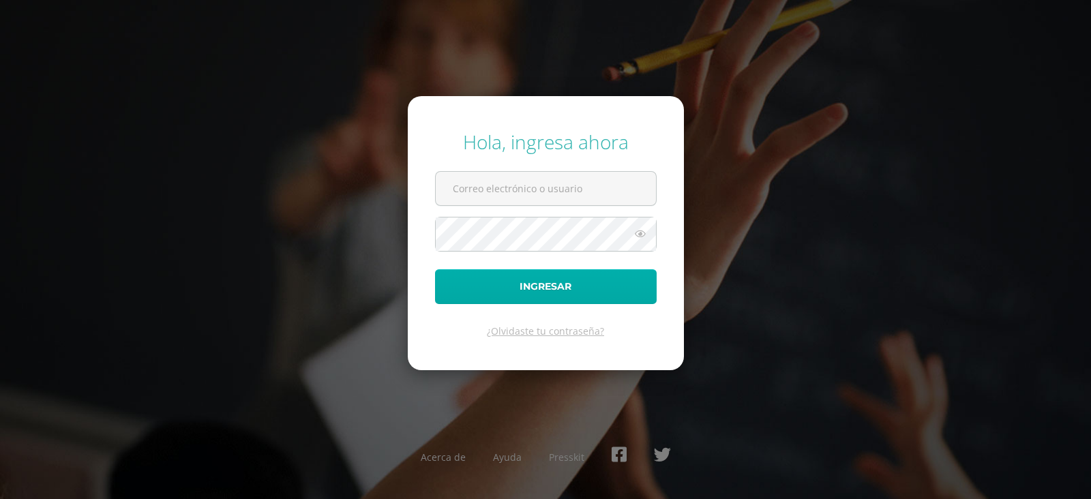
type input "[EMAIL_ADDRESS][DOMAIN_NAME]"
click at [522, 279] on button "Ingresar" at bounding box center [546, 286] width 222 height 35
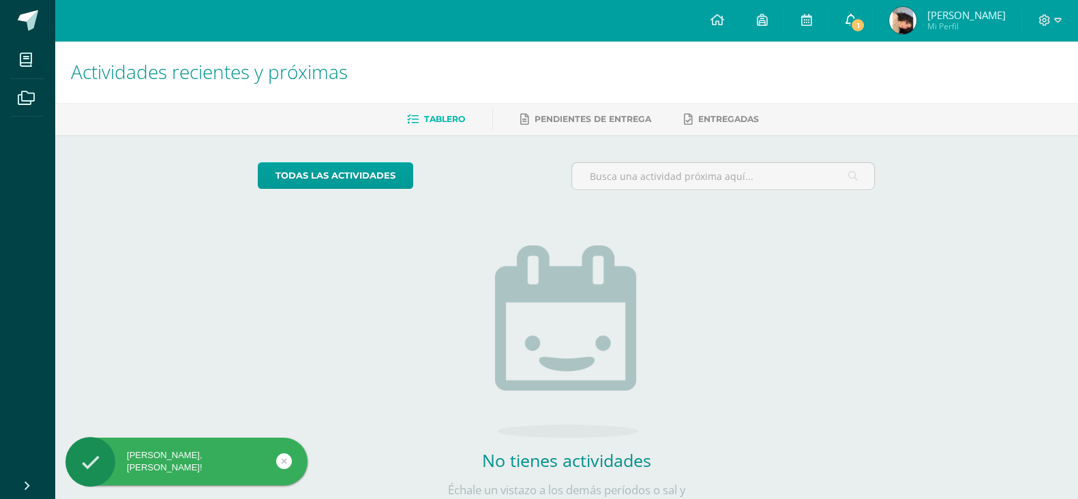
click at [845, 19] on icon at bounding box center [850, 20] width 11 height 12
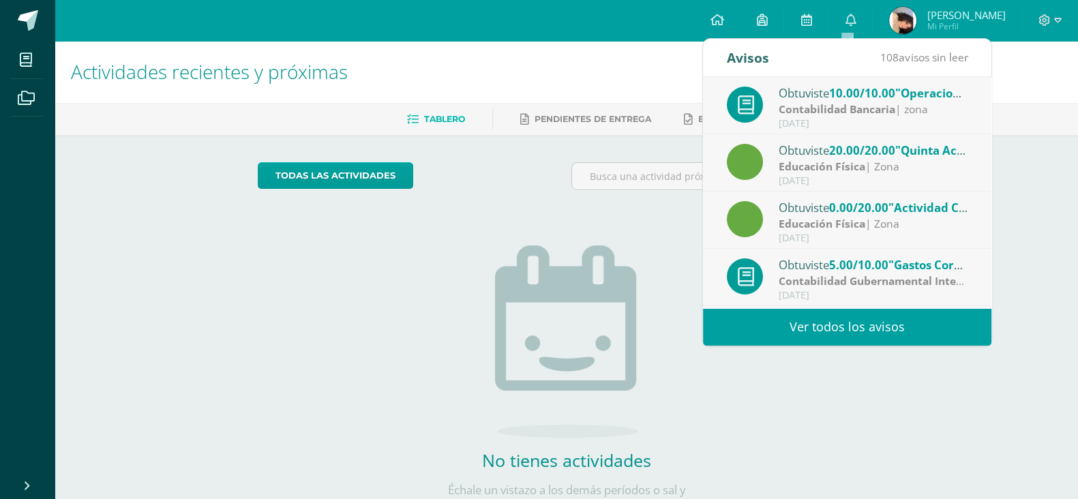
click at [905, 26] on img at bounding box center [902, 20] width 27 height 27
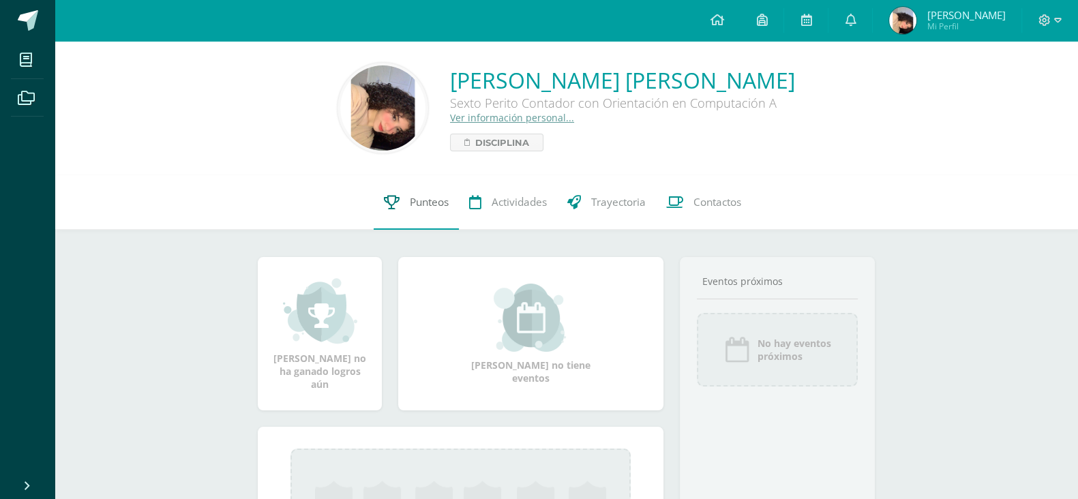
click at [449, 207] on link "Punteos" at bounding box center [416, 202] width 85 height 55
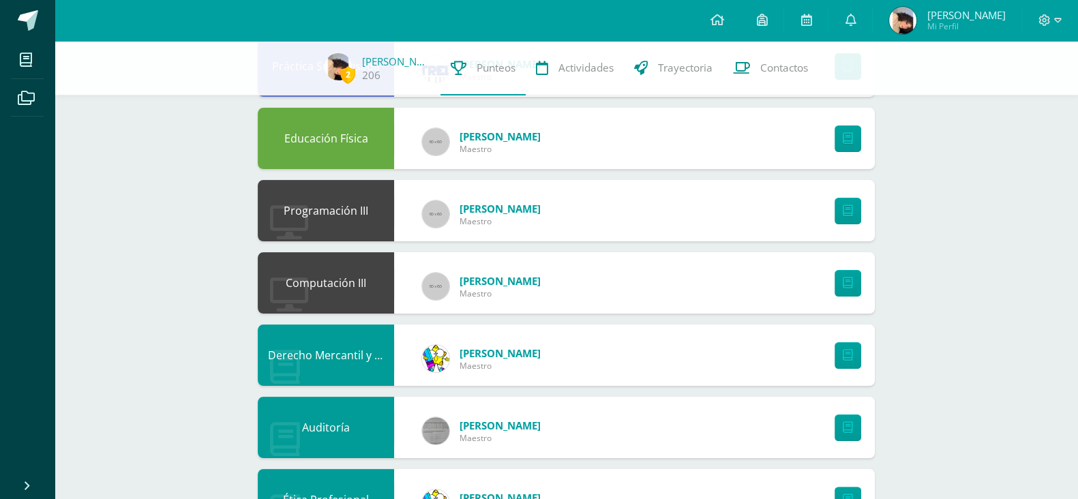
scroll to position [327, 0]
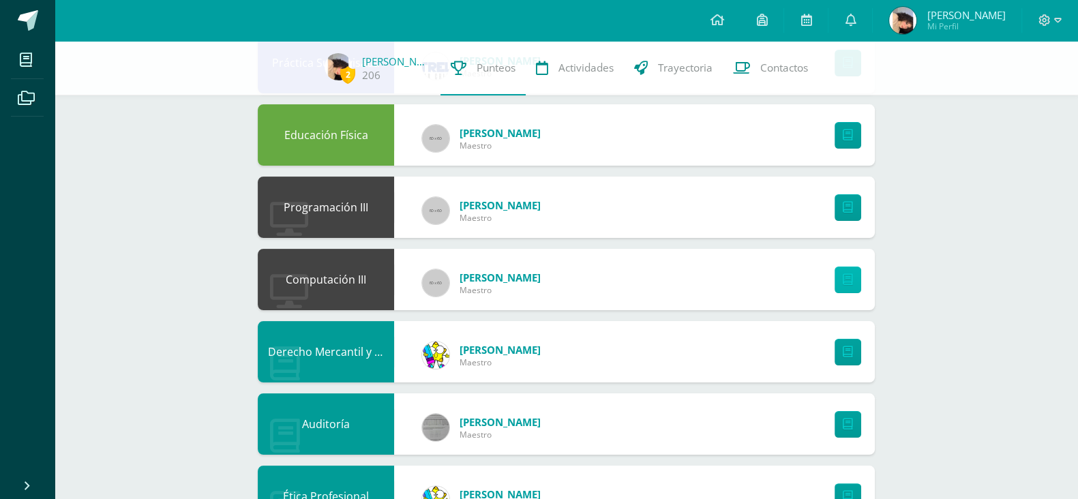
click at [855, 277] on link at bounding box center [848, 280] width 27 height 27
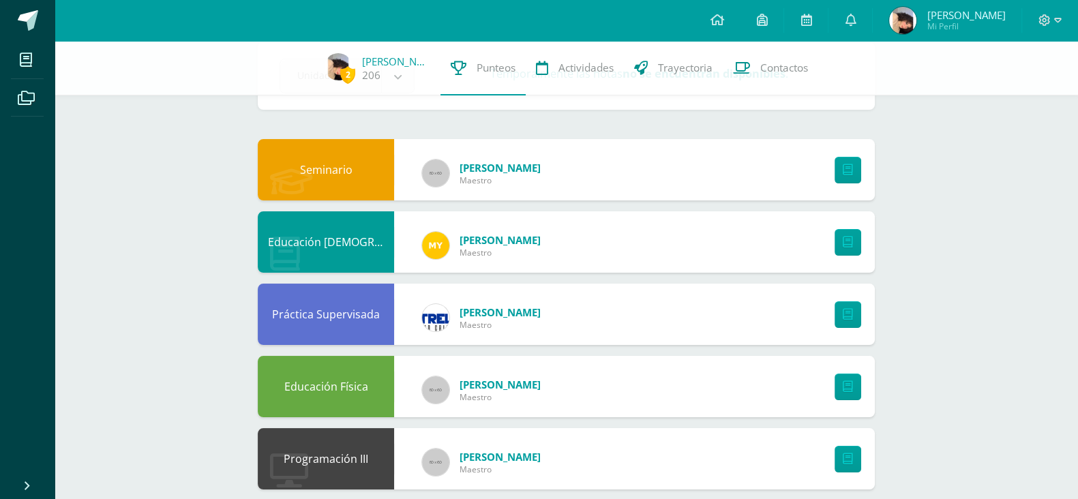
scroll to position [0, 0]
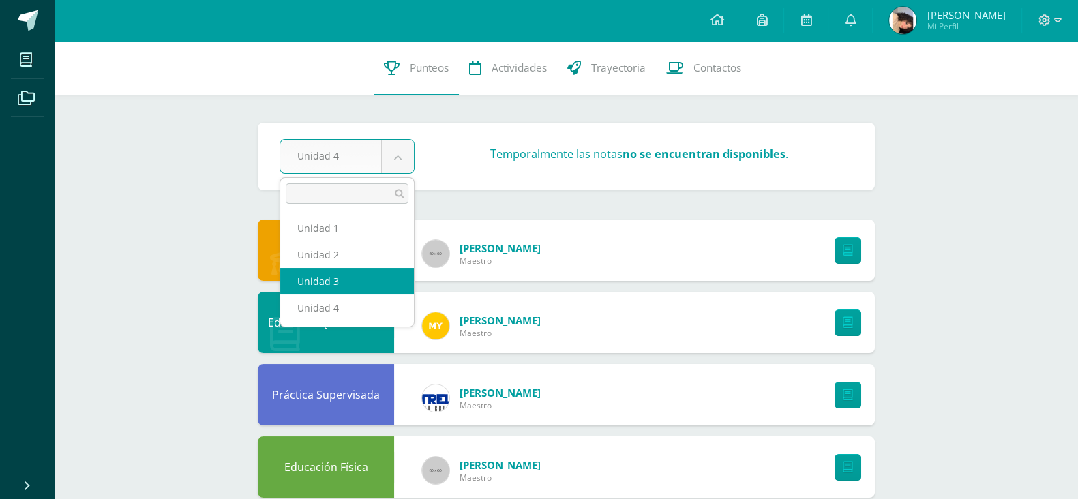
select select "Unidad 3"
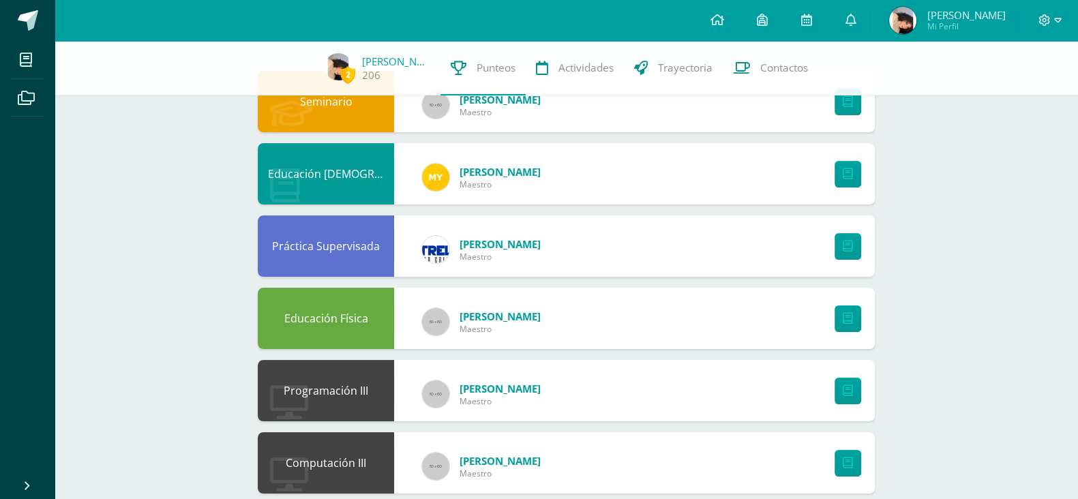
scroll to position [170, 0]
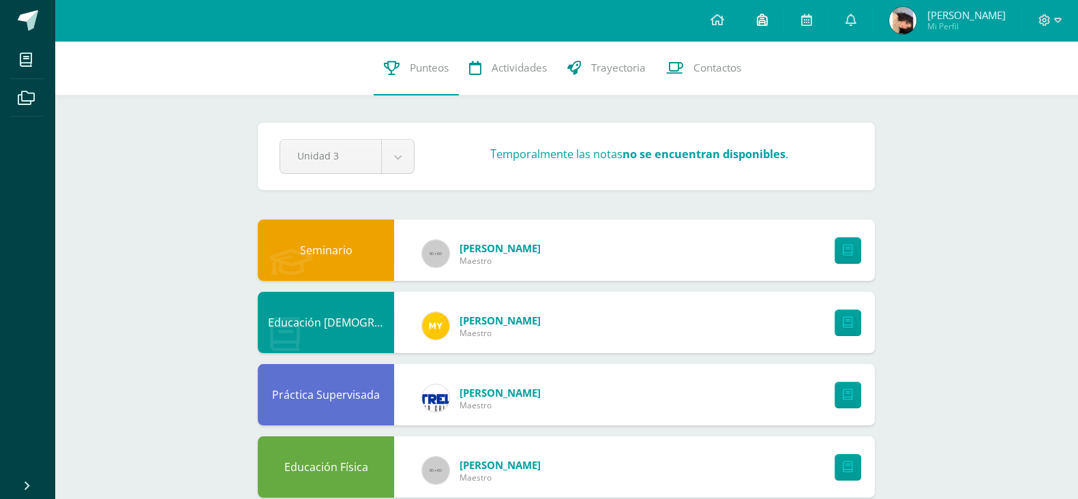
click at [756, 16] on icon at bounding box center [761, 20] width 11 height 12
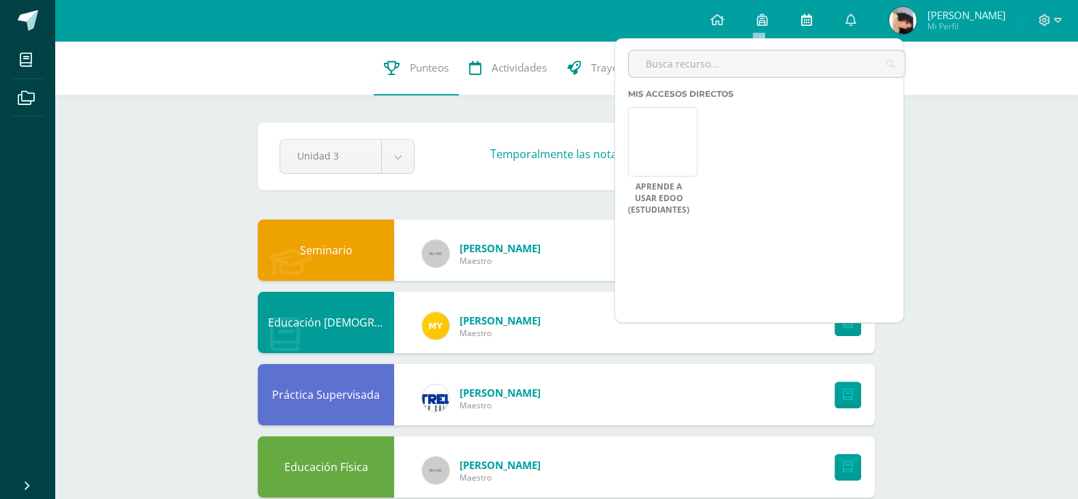
click at [801, 18] on icon at bounding box center [806, 20] width 11 height 12
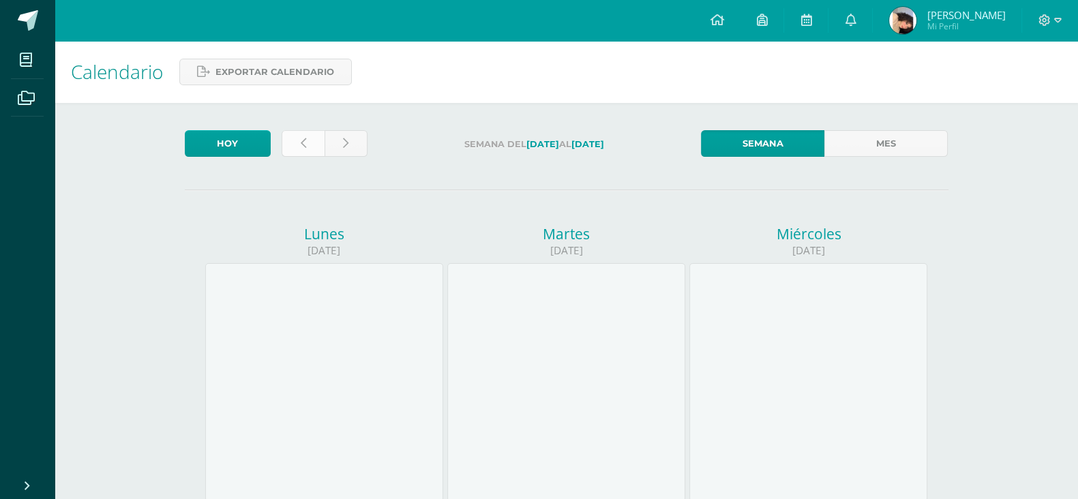
click at [317, 144] on link at bounding box center [303, 143] width 43 height 27
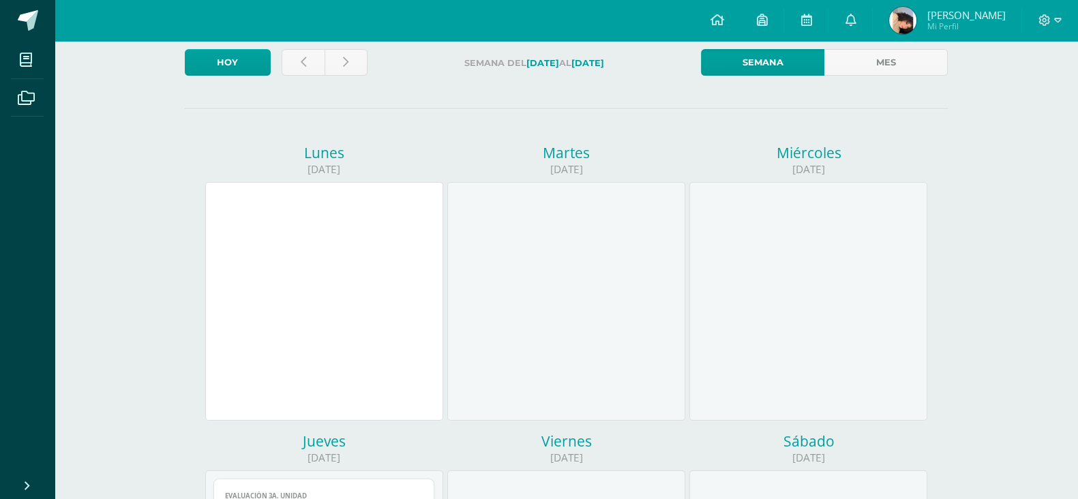
scroll to position [85, 0]
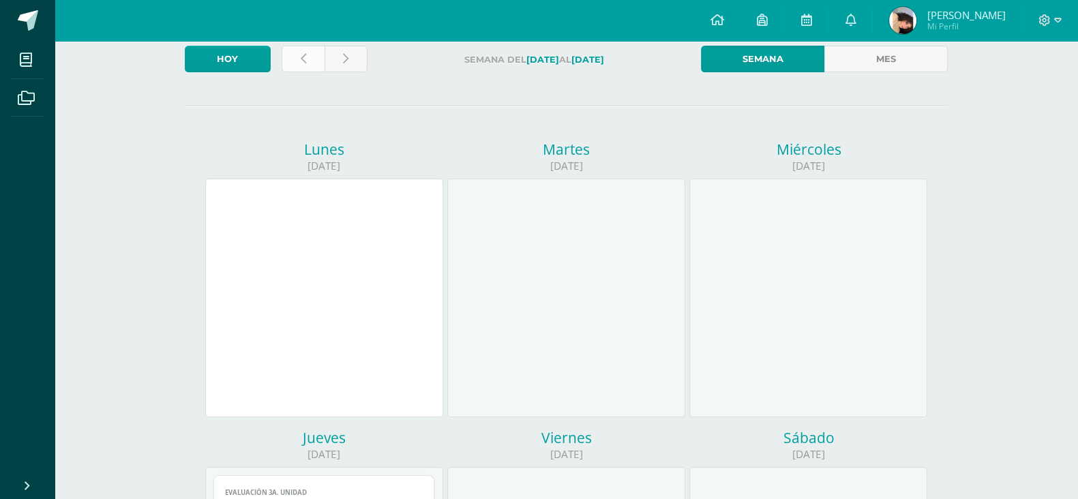
click at [307, 46] on link at bounding box center [303, 59] width 43 height 27
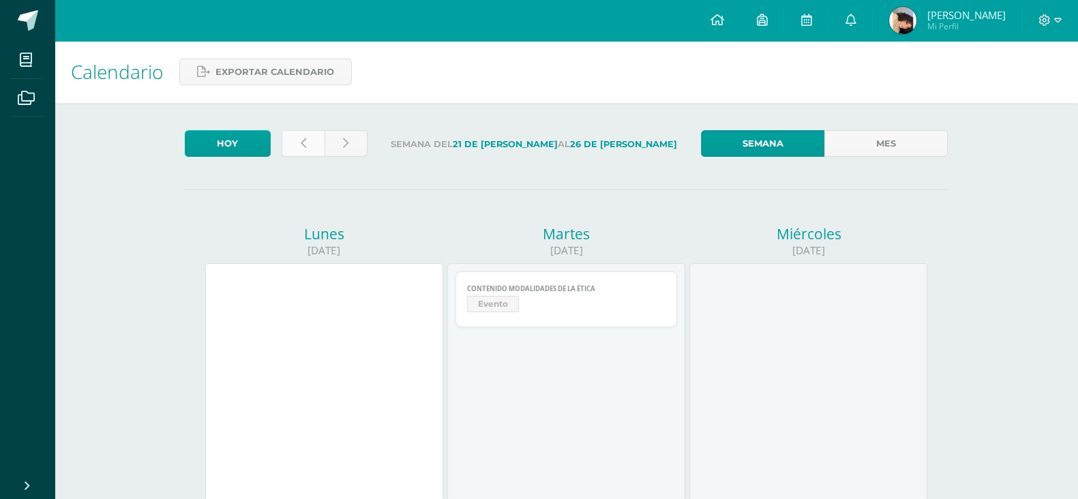
click at [312, 150] on link at bounding box center [303, 143] width 43 height 27
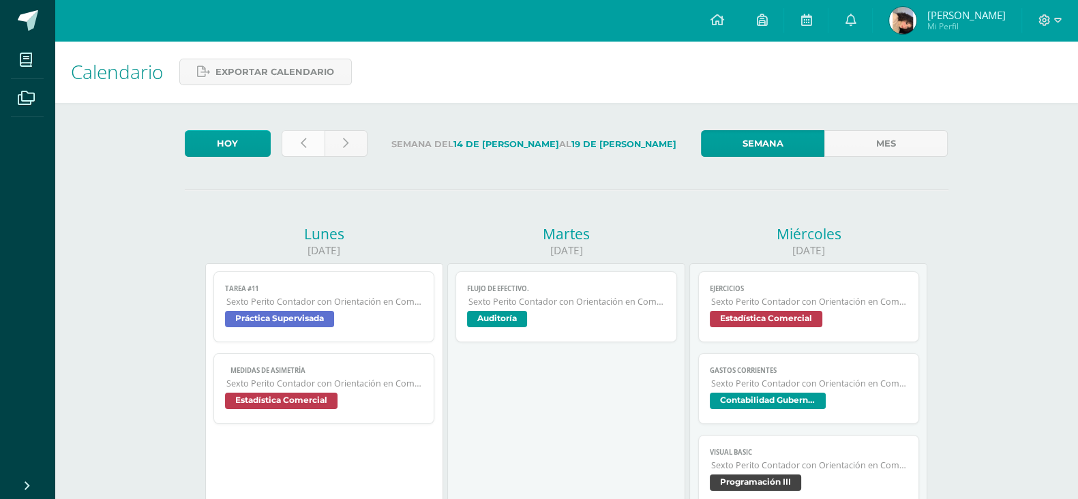
click at [301, 145] on icon at bounding box center [303, 144] width 5 height 12
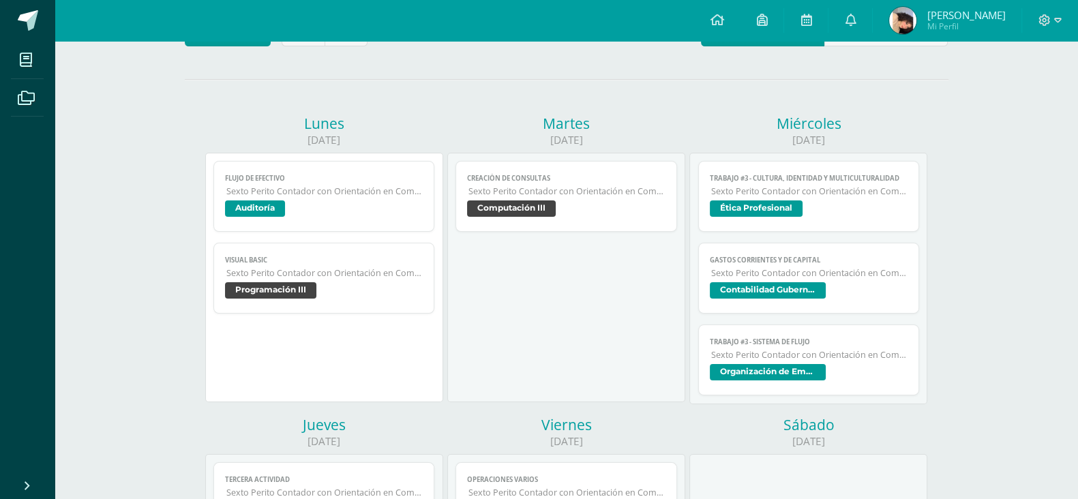
scroll to position [128, 0]
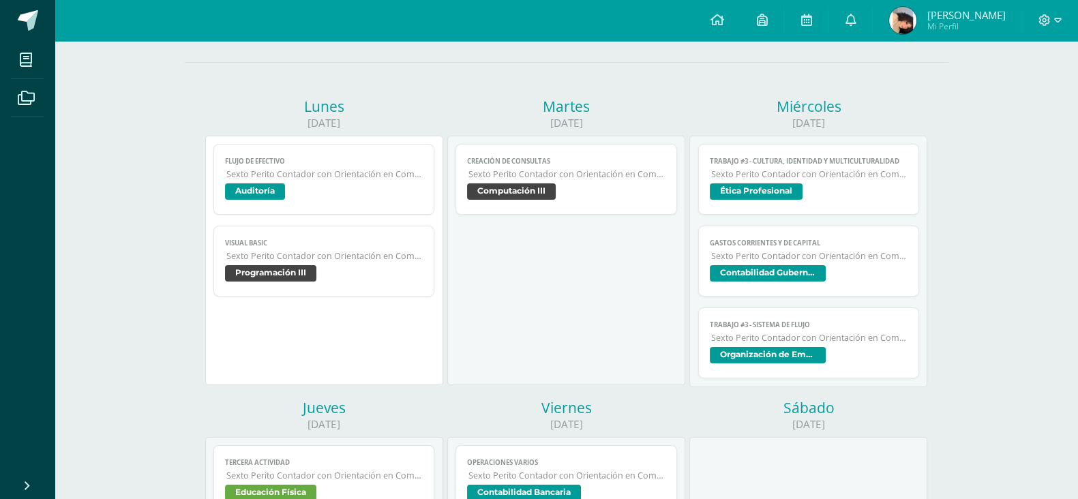
click at [505, 179] on link "Creación de Consultas Sexto Perito Contador con Orientación en Computación Comp…" at bounding box center [567, 179] width 222 height 71
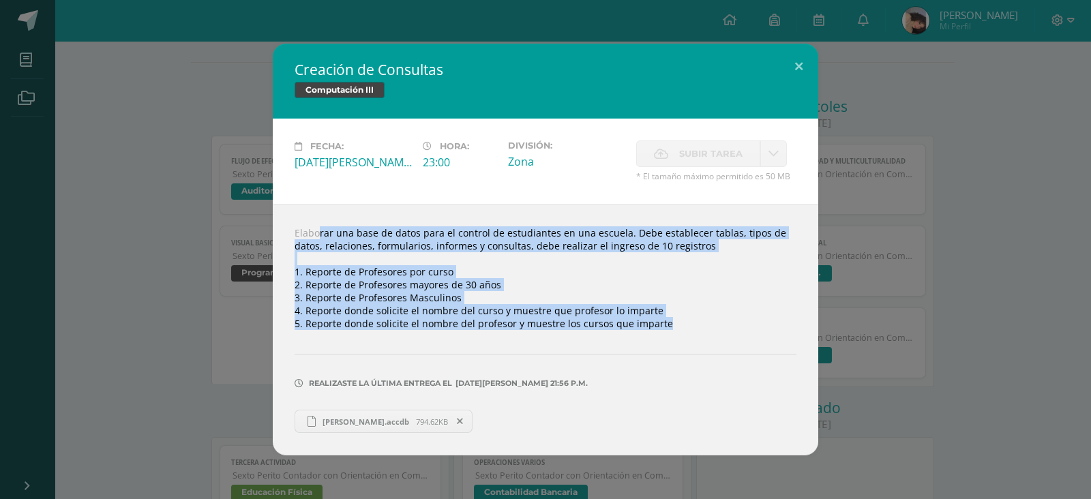
drag, startPoint x: 297, startPoint y: 230, endPoint x: 648, endPoint y: 349, distance: 370.9
click at [648, 349] on div "Elaborar una base de datos para el control de estudiantes en una escuela. Debe …" at bounding box center [546, 330] width 546 height 252
click at [794, 60] on button at bounding box center [798, 67] width 39 height 46
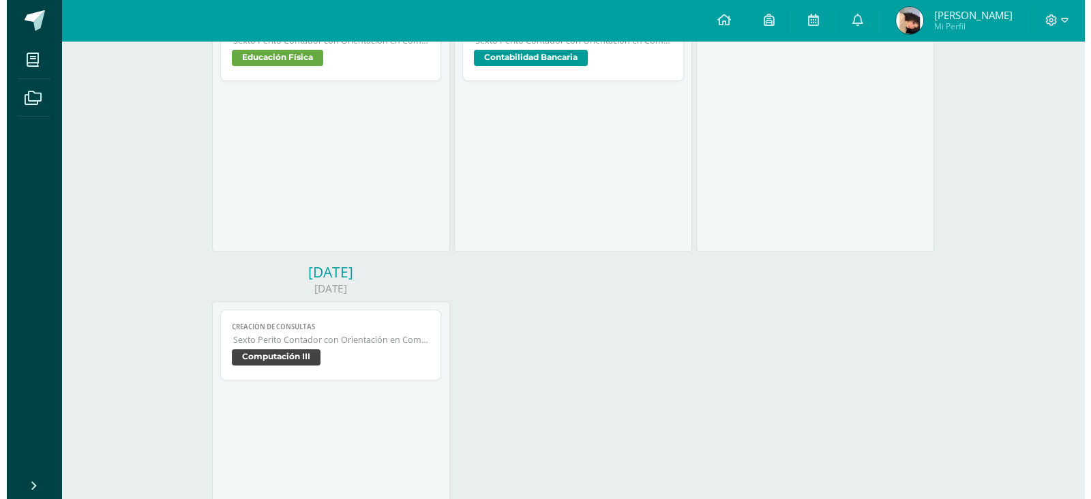
scroll to position [539, 0]
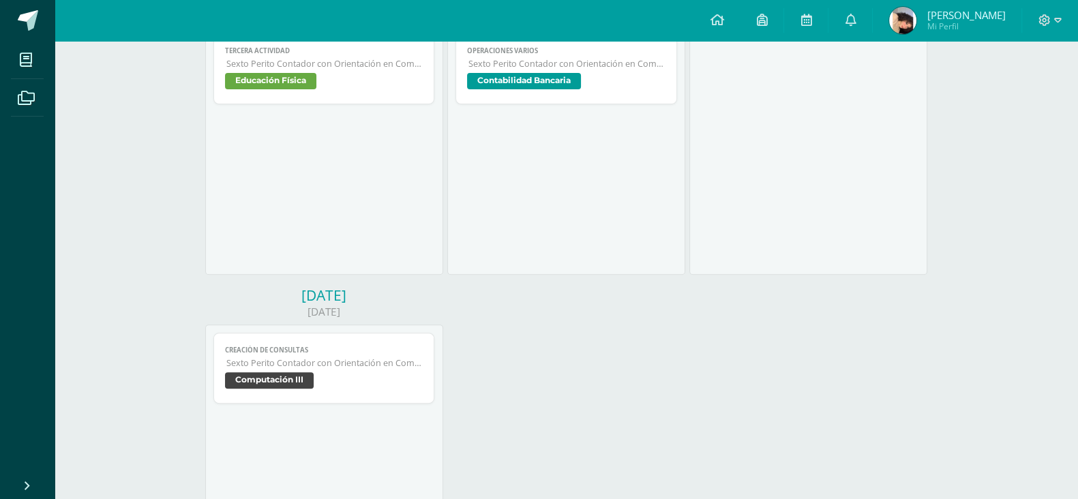
click at [388, 353] on link "Creación de Consultas Sexto Perito Contador con Orientación en Computación Comp…" at bounding box center [324, 368] width 222 height 71
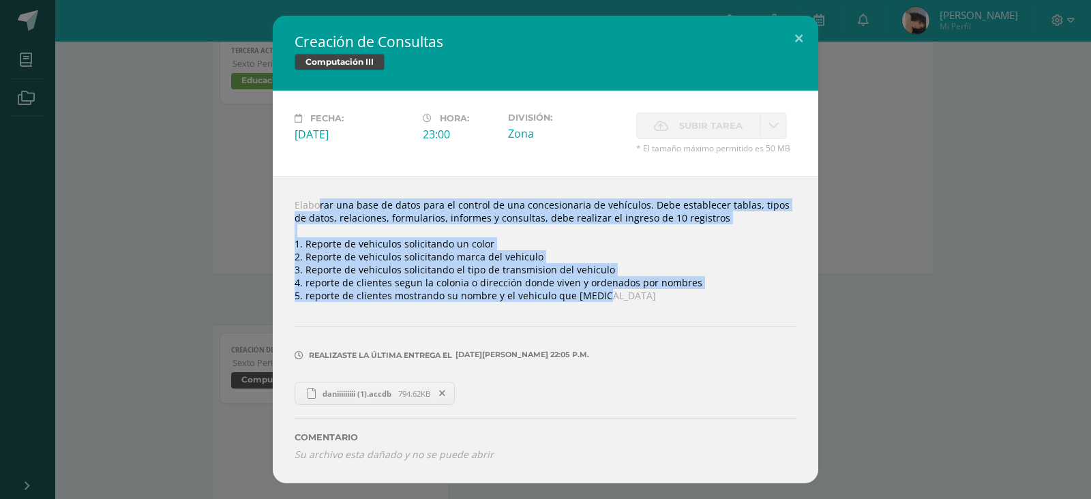
drag, startPoint x: 296, startPoint y: 201, endPoint x: 618, endPoint y: 298, distance: 336.1
click at [618, 298] on div "Elaborar una base de datos para el control de una concesionaria de vehículos. D…" at bounding box center [546, 330] width 546 height 308
